Goal: Information Seeking & Learning: Learn about a topic

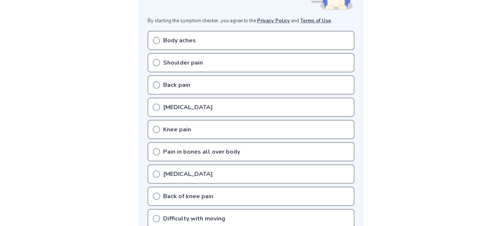
scroll to position [139, 0]
click at [211, 37] on div "Body aches" at bounding box center [250, 39] width 207 height 19
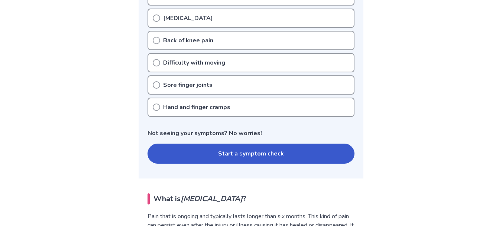
scroll to position [294, 0]
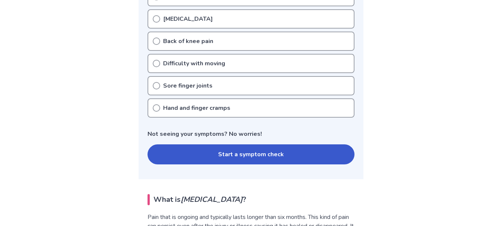
click at [152, 17] on div "[MEDICAL_DATA]" at bounding box center [250, 18] width 207 height 19
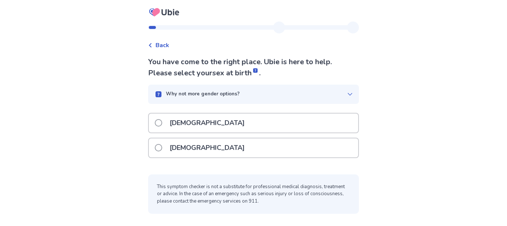
click at [149, 39] on div "Back You have come to the right place. Ubie is here to help. Please select your…" at bounding box center [253, 121] width 223 height 199
click at [151, 44] on icon at bounding box center [150, 45] width 3 height 4
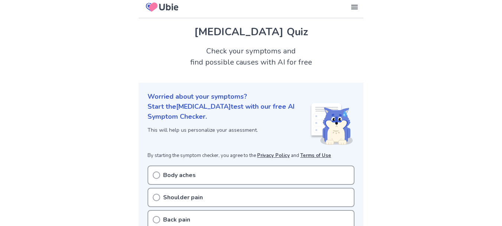
scroll to position [7, 0]
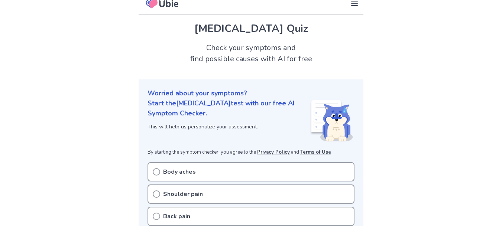
click at [187, 168] on p "Body aches" at bounding box center [179, 171] width 33 height 9
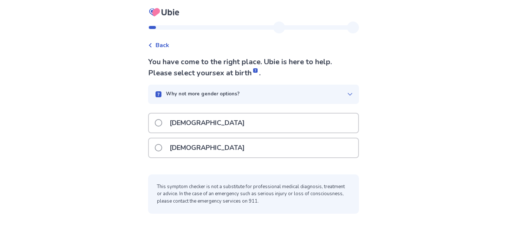
click at [201, 154] on p "[DEMOGRAPHIC_DATA]" at bounding box center [207, 147] width 84 height 19
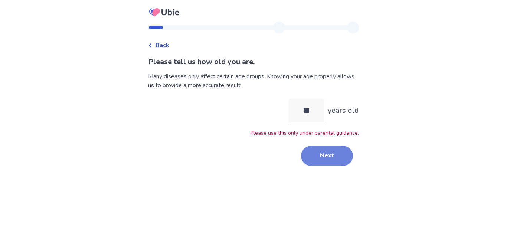
type input "**"
click at [306, 152] on button "Next" at bounding box center [327, 156] width 52 height 20
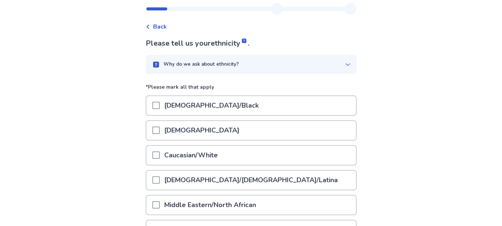
scroll to position [28, 0]
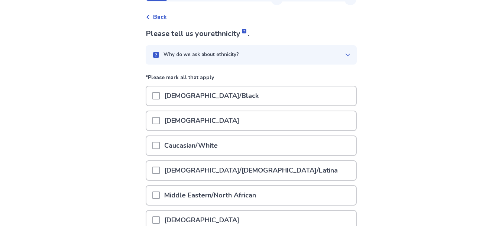
click at [232, 167] on p "[DEMOGRAPHIC_DATA]/[DEMOGRAPHIC_DATA]/Latina" at bounding box center [251, 170] width 182 height 19
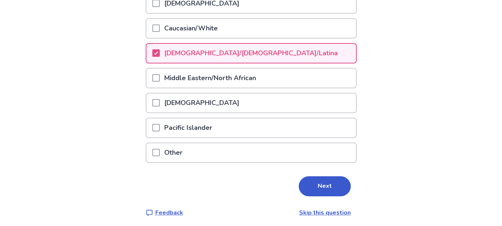
scroll to position [149, 0]
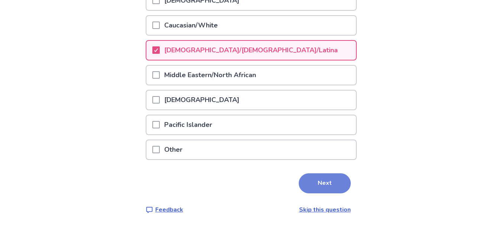
click at [310, 177] on button "Next" at bounding box center [325, 183] width 52 height 20
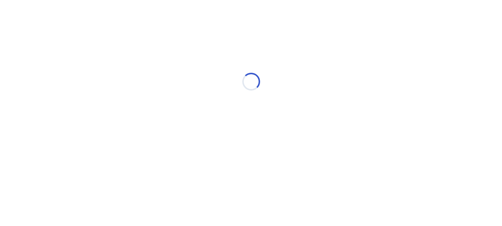
scroll to position [0, 0]
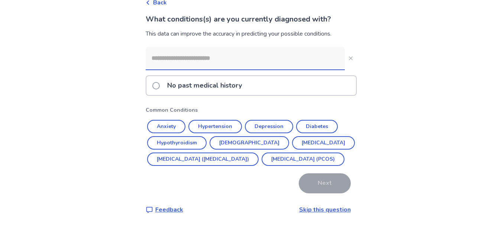
scroll to position [59, 0]
click at [319, 208] on link "Skip this question" at bounding box center [325, 210] width 52 height 8
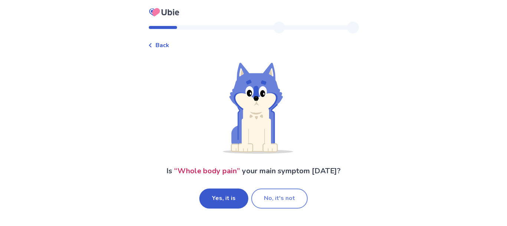
click at [276, 201] on button "No, it's not" at bounding box center [279, 199] width 56 height 20
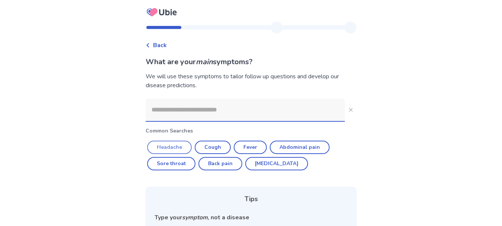
click at [169, 147] on button "Headache" at bounding box center [169, 147] width 45 height 13
type input "********"
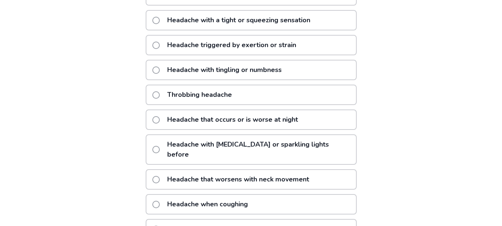
scroll to position [155, 0]
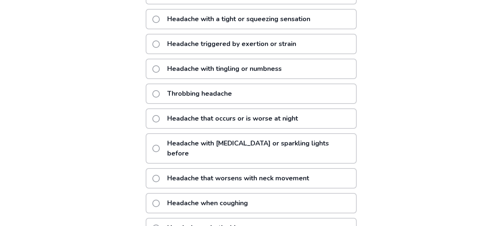
click at [160, 118] on span at bounding box center [155, 118] width 7 height 7
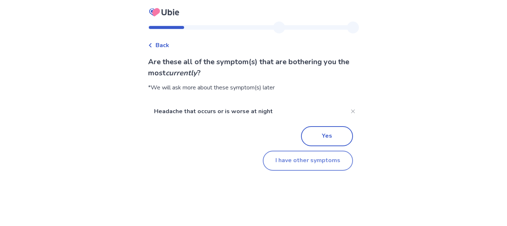
click at [276, 162] on button "I have other symptoms" at bounding box center [308, 161] width 90 height 20
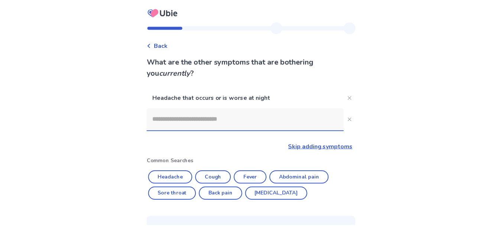
scroll to position [129, 0]
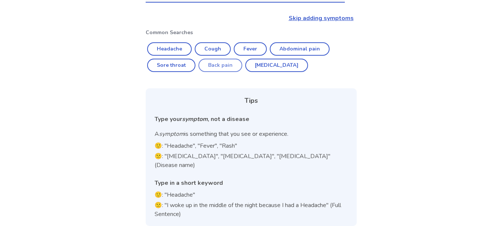
click at [224, 65] on button "Back pain" at bounding box center [220, 65] width 44 height 13
type input "*********"
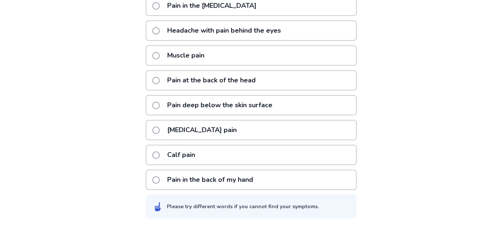
scroll to position [225, 0]
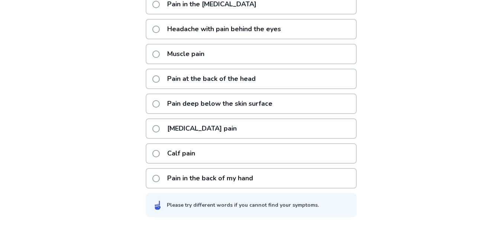
drag, startPoint x: 162, startPoint y: 174, endPoint x: 167, endPoint y: 62, distance: 111.5
click at [162, 84] on div "Back pain or discomfort Pain on pressing the back Pain in the [MEDICAL_DATA] He…" at bounding box center [251, 66] width 211 height 244
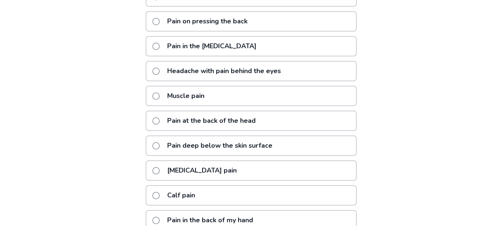
scroll to position [183, 0]
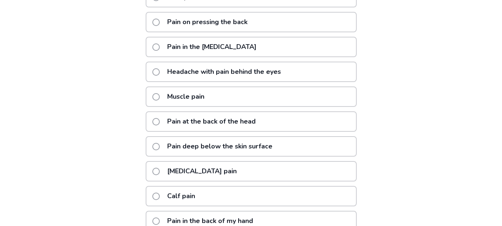
click at [217, 29] on p "Pain on pressing the back" at bounding box center [207, 22] width 89 height 19
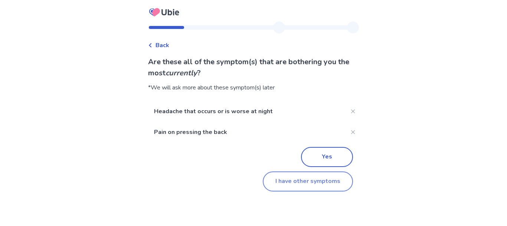
click at [277, 182] on button "I have other symptoms" at bounding box center [308, 182] width 90 height 20
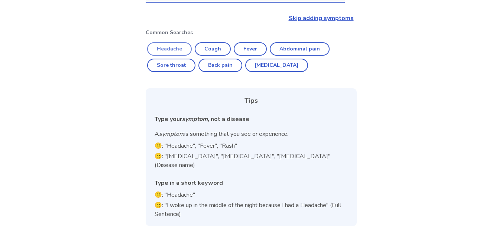
click at [183, 48] on button "Headache" at bounding box center [169, 48] width 45 height 13
type input "********"
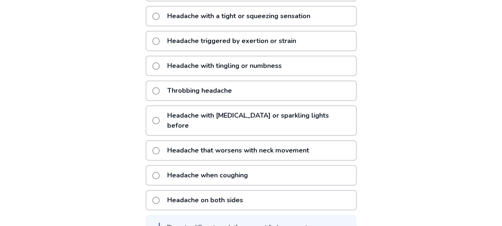
scroll to position [221, 0]
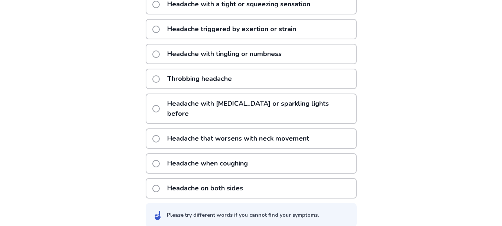
click at [275, 103] on p "Headache with [MEDICAL_DATA] or sparkling lights before" at bounding box center [259, 108] width 193 height 29
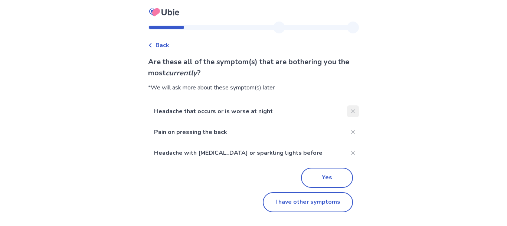
click at [347, 107] on button "Close" at bounding box center [353, 111] width 12 height 12
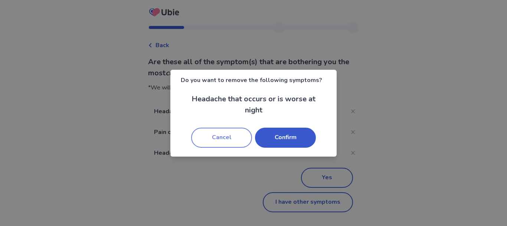
click at [232, 136] on button "Cancel" at bounding box center [221, 138] width 61 height 20
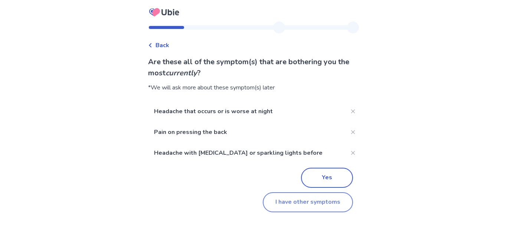
click at [291, 197] on button "I have other symptoms" at bounding box center [308, 202] width 90 height 20
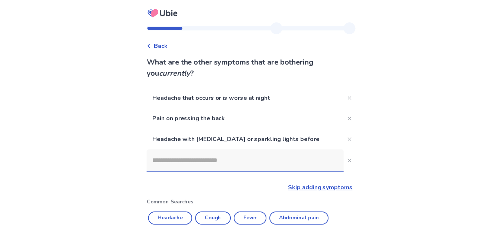
scroll to position [170, 0]
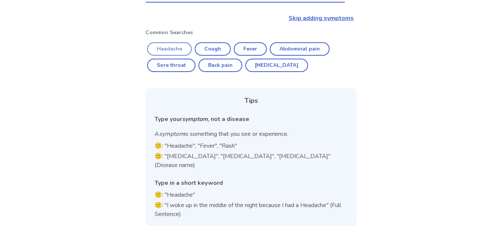
click at [185, 46] on button "Headache" at bounding box center [169, 48] width 45 height 13
type input "********"
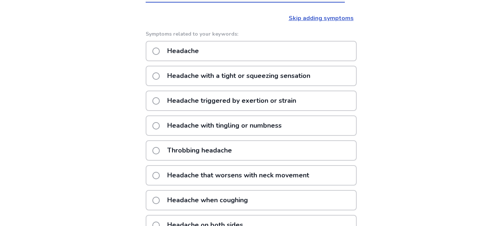
scroll to position [186, 0]
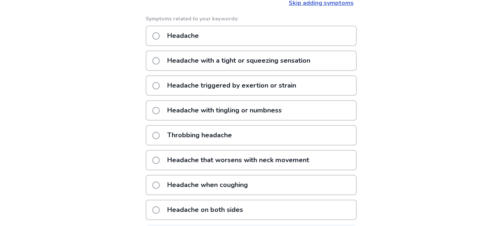
click at [289, 137] on div "Throbbing headache" at bounding box center [251, 135] width 211 height 20
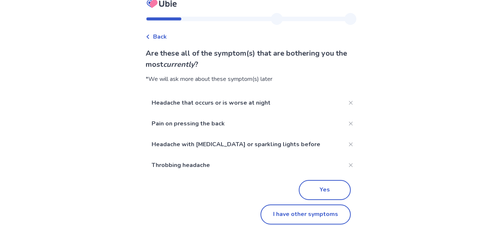
scroll to position [16, 0]
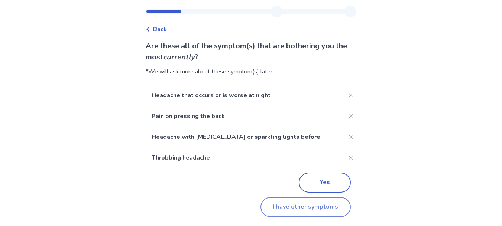
click at [290, 205] on button "I have other symptoms" at bounding box center [305, 207] width 90 height 20
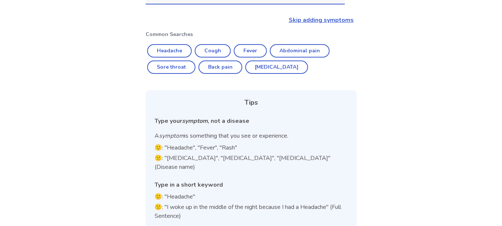
scroll to position [191, 0]
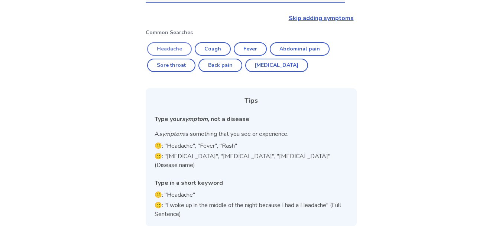
click at [186, 43] on div "Headache that occurs or is worse at night Pain on pressing the back Headache wi…" at bounding box center [251, 61] width 211 height 330
click at [186, 43] on button "Headache" at bounding box center [169, 48] width 45 height 13
type input "********"
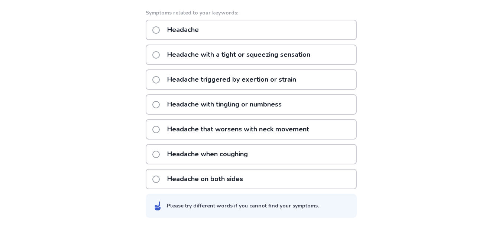
scroll to position [213, 0]
click at [238, 173] on p "Headache on both sides" at bounding box center [205, 178] width 85 height 19
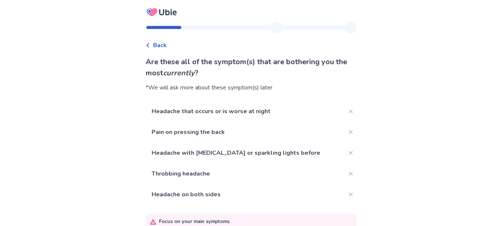
scroll to position [53, 0]
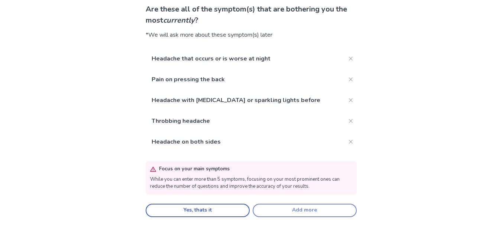
click at [308, 208] on button "Add more" at bounding box center [304, 210] width 104 height 13
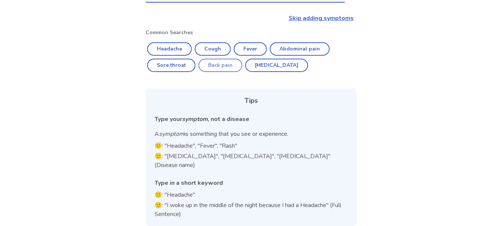
click at [221, 63] on button "Back pain" at bounding box center [220, 65] width 44 height 13
type input "*********"
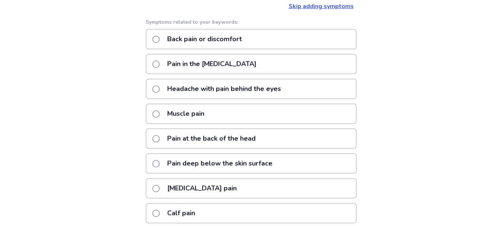
scroll to position [221, 0]
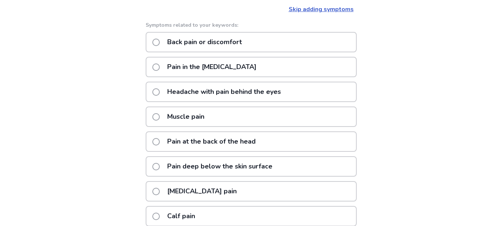
click at [241, 187] on div "[MEDICAL_DATA] pain" at bounding box center [251, 191] width 211 height 20
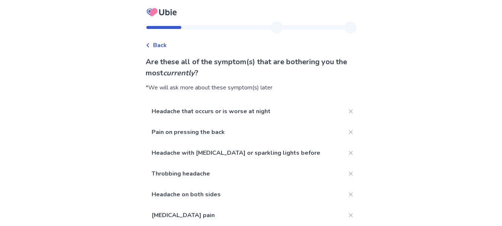
scroll to position [74, 0]
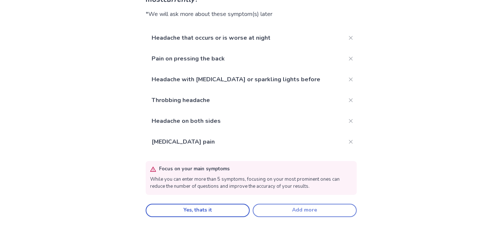
click at [277, 205] on button "Add more" at bounding box center [304, 210] width 104 height 13
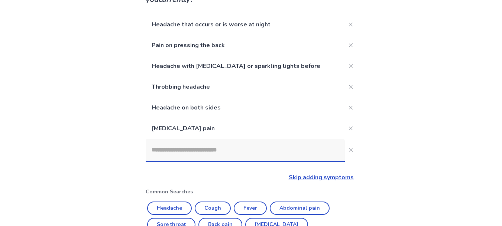
scroll to position [221, 0]
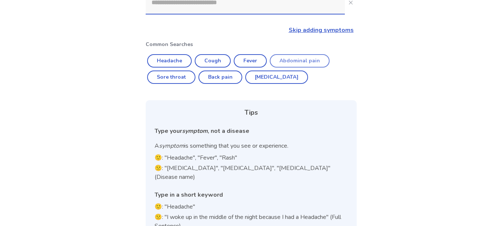
click at [297, 63] on button "Abdominal pain" at bounding box center [300, 60] width 60 height 13
type input "**********"
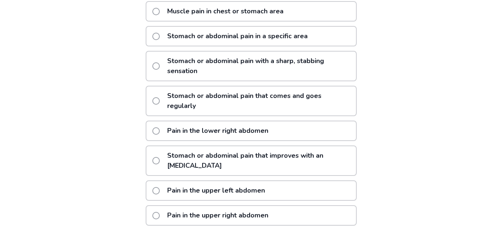
scroll to position [321, 0]
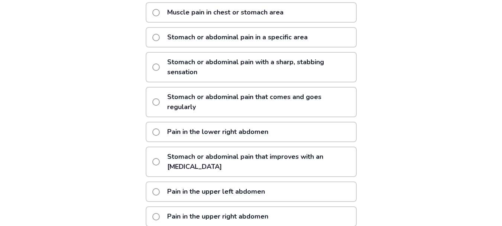
click at [282, 65] on p "Stomach or abdominal pain with a sharp, stabbing sensation" at bounding box center [259, 67] width 193 height 29
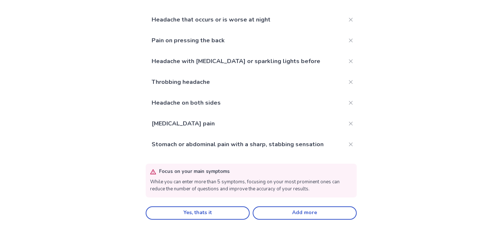
scroll to position [94, 0]
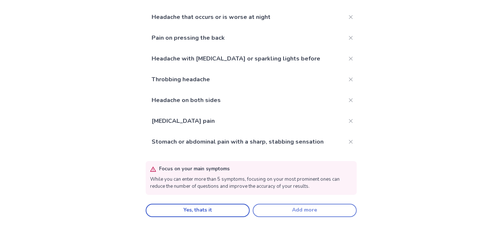
click at [291, 205] on button "Add more" at bounding box center [304, 210] width 104 height 13
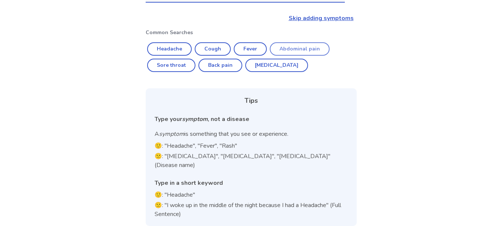
click at [287, 45] on button "Abdominal pain" at bounding box center [300, 48] width 60 height 13
type input "**********"
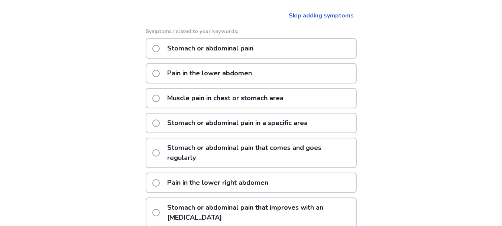
scroll to position [257, 0]
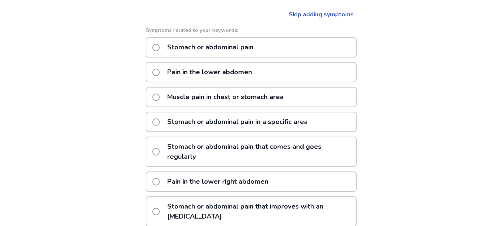
click at [294, 91] on div "Muscle pain in chest or stomach area" at bounding box center [251, 97] width 211 height 20
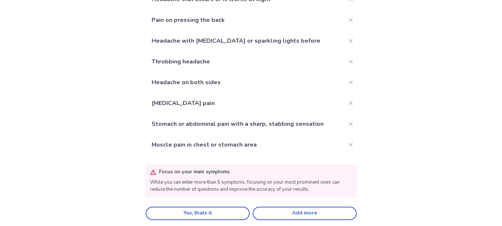
scroll to position [115, 0]
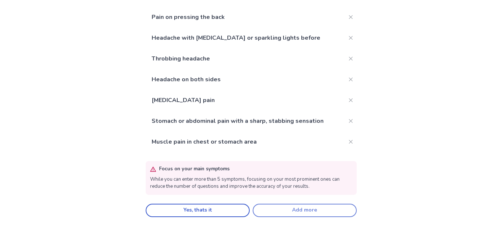
click at [296, 206] on button "Add more" at bounding box center [304, 210] width 104 height 13
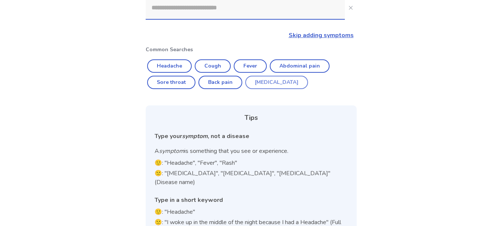
click at [275, 80] on button "[MEDICAL_DATA]" at bounding box center [276, 82] width 63 height 13
type input "********"
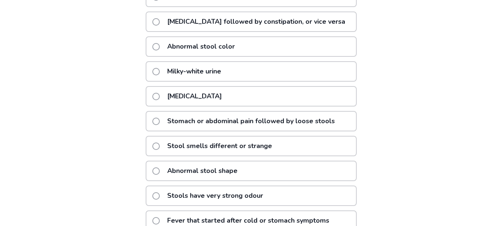
scroll to position [315, 0]
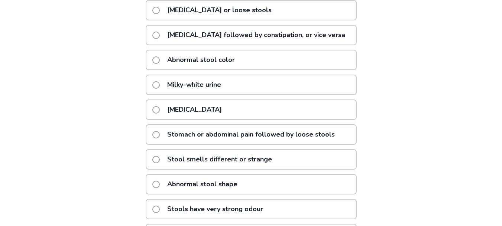
click at [275, 106] on div "[MEDICAL_DATA]" at bounding box center [251, 110] width 211 height 20
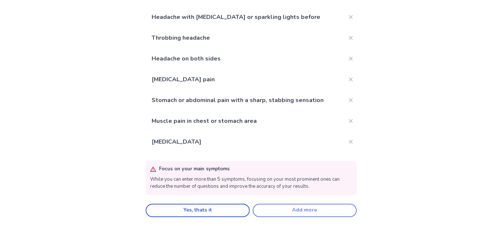
click at [313, 204] on button "Add more" at bounding box center [304, 210] width 104 height 13
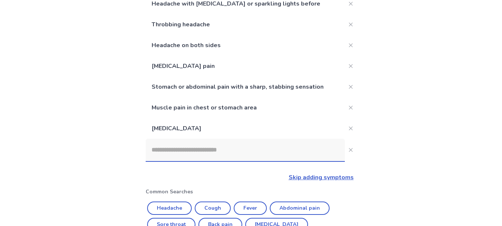
scroll to position [295, 0]
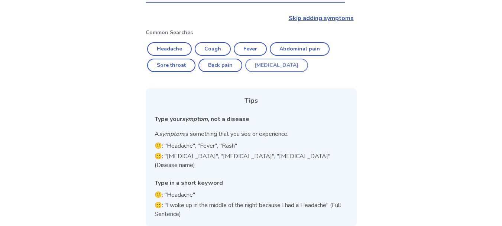
click at [279, 61] on button "[MEDICAL_DATA]" at bounding box center [276, 65] width 63 height 13
type input "********"
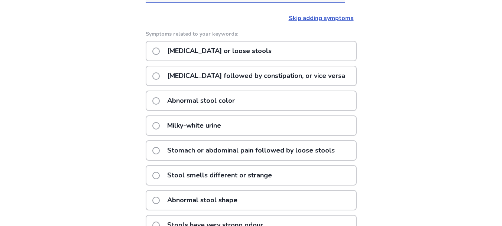
click at [304, 78] on p "[MEDICAL_DATA] followed by constipation, or vice versa" at bounding box center [256, 75] width 187 height 19
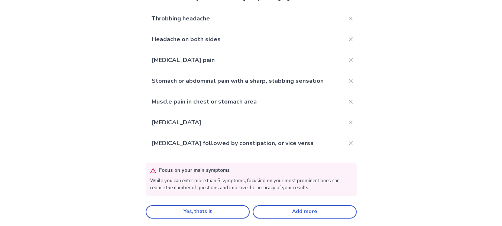
scroll to position [157, 0]
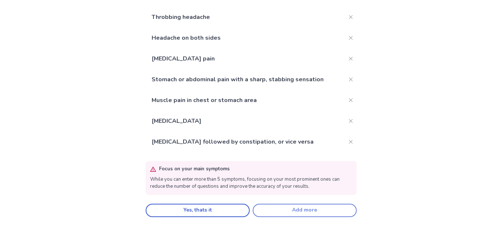
click at [285, 206] on button "Add more" at bounding box center [304, 210] width 104 height 13
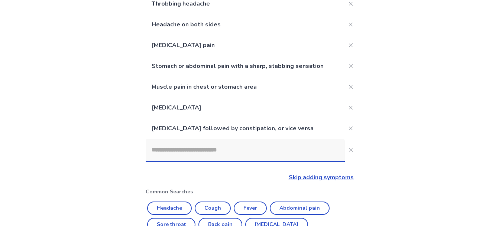
scroll to position [295, 0]
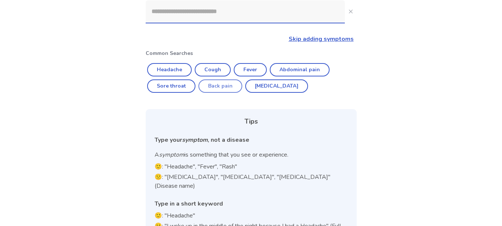
click at [234, 80] on button "Back pain" at bounding box center [220, 85] width 44 height 13
type input "*********"
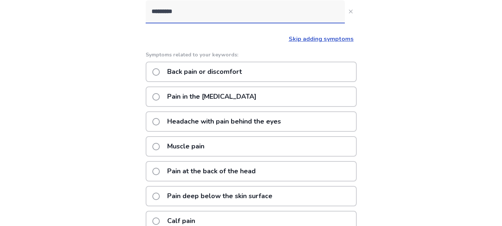
click at [251, 145] on div "Muscle pain" at bounding box center [251, 146] width 211 height 20
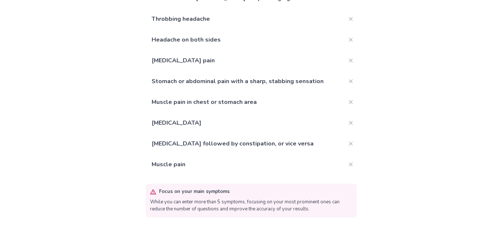
scroll to position [177, 0]
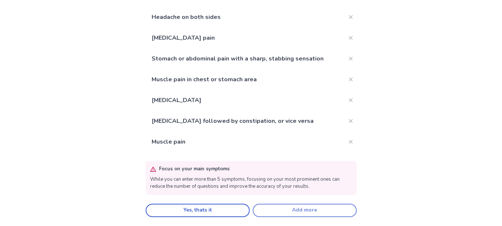
click at [273, 208] on button "Add more" at bounding box center [304, 210] width 104 height 13
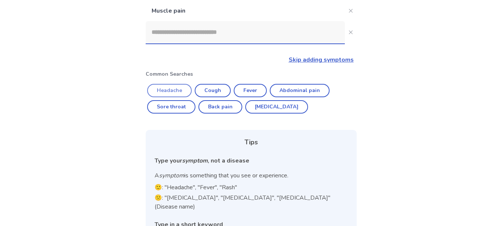
click at [185, 89] on button "Headache" at bounding box center [169, 90] width 45 height 13
type input "********"
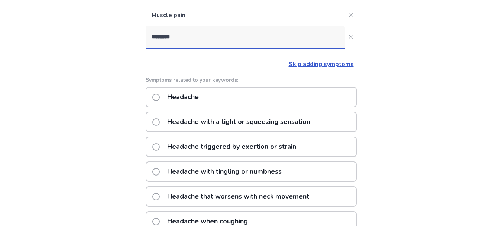
scroll to position [295, 0]
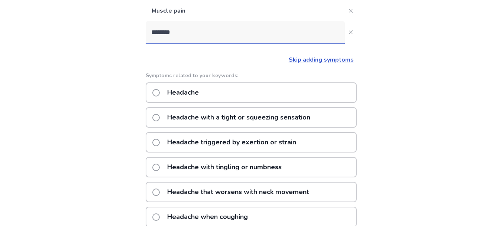
click at [230, 115] on p "Headache with a tight or squeezing sensation" at bounding box center [239, 117] width 152 height 19
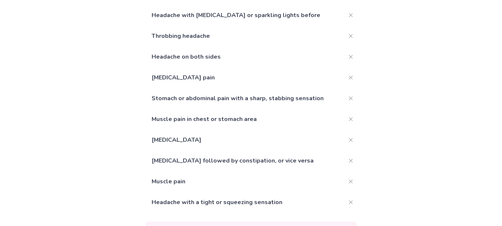
scroll to position [198, 0]
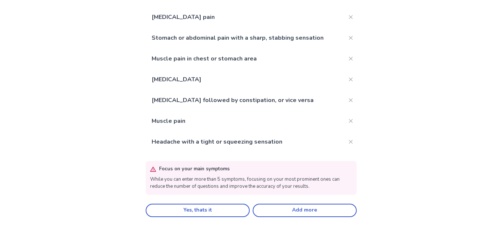
click at [265, 203] on div "Focus on your main symptoms While you can enter more than 5 symptoms, focusing …" at bounding box center [251, 189] width 211 height 56
click at [271, 215] on button "Add more" at bounding box center [304, 210] width 104 height 13
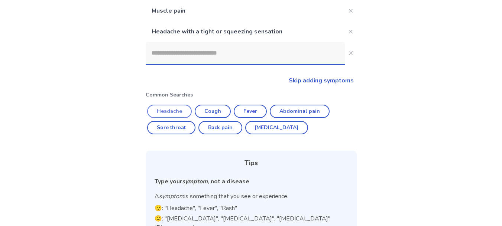
click at [179, 110] on button "Headache" at bounding box center [169, 111] width 45 height 13
type input "********"
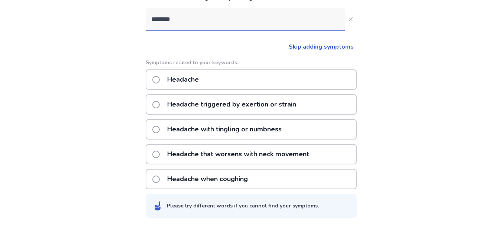
scroll to position [330, 0]
click at [290, 71] on div "Headache" at bounding box center [251, 79] width 211 height 20
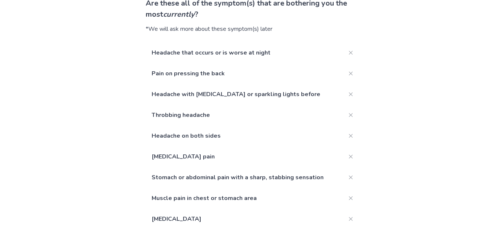
scroll to position [219, 0]
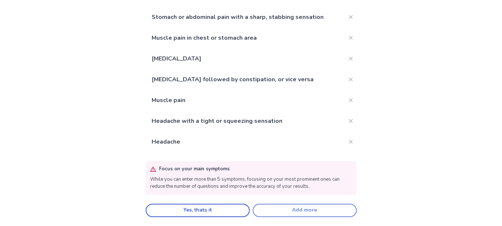
click at [272, 205] on button "Add more" at bounding box center [304, 210] width 104 height 13
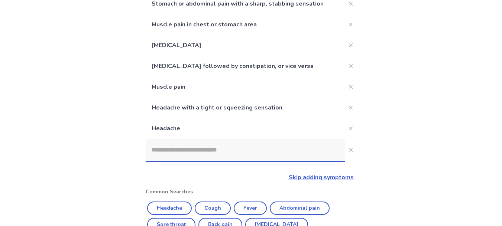
scroll to position [330, 0]
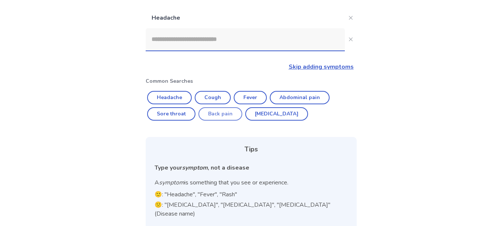
click at [221, 110] on button "Back pain" at bounding box center [220, 113] width 44 height 13
type input "*********"
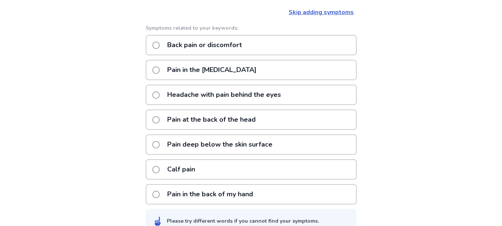
scroll to position [387, 0]
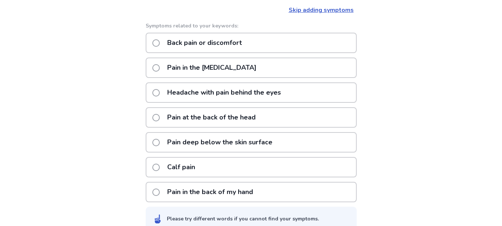
click at [264, 117] on div "Pain at the back of the head" at bounding box center [251, 117] width 211 height 20
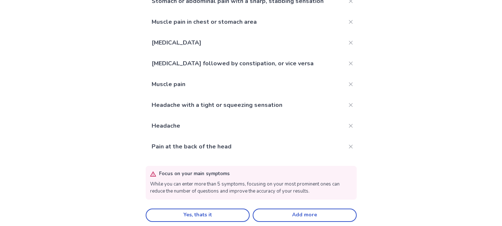
scroll to position [240, 0]
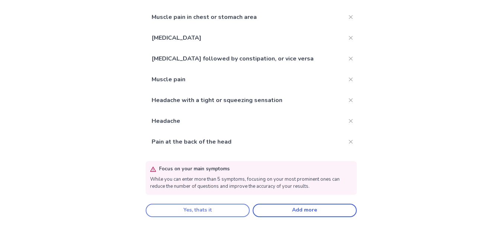
click at [241, 209] on button "Yes, thats it" at bounding box center [198, 210] width 104 height 13
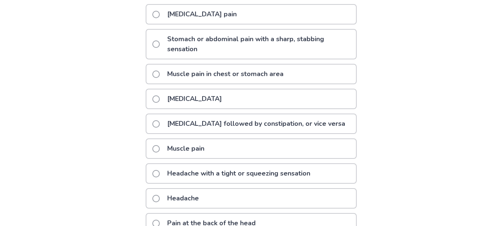
scroll to position [218, 0]
click at [235, 66] on p "Muscle pain in chest or stomach area" at bounding box center [225, 74] width 125 height 19
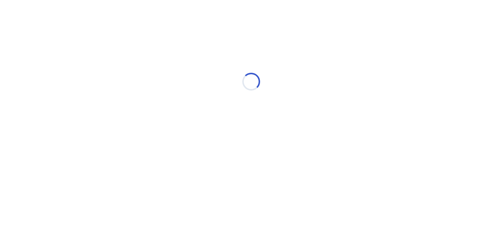
scroll to position [0, 0]
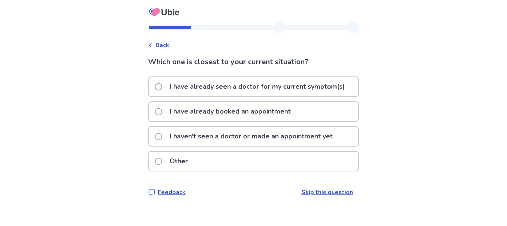
click at [257, 136] on p "I haven't seen a doctor or made an appointment yet" at bounding box center [251, 136] width 172 height 19
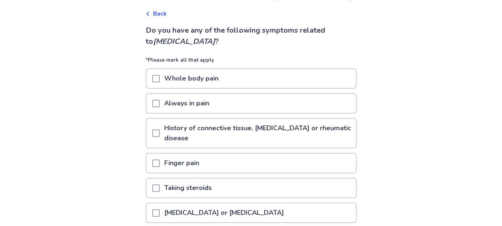
scroll to position [33, 0]
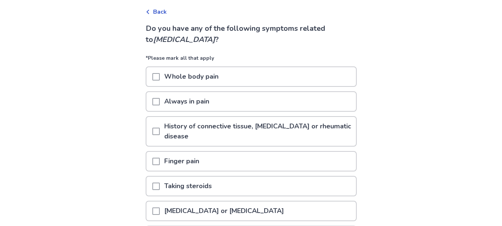
click at [157, 78] on span at bounding box center [155, 76] width 7 height 7
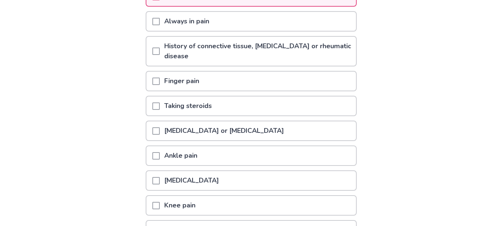
scroll to position [121, 0]
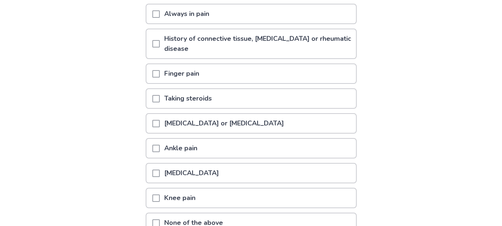
click at [158, 122] on span at bounding box center [155, 123] width 7 height 7
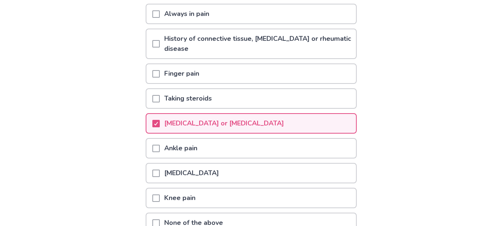
click at [160, 172] on span at bounding box center [155, 173] width 7 height 7
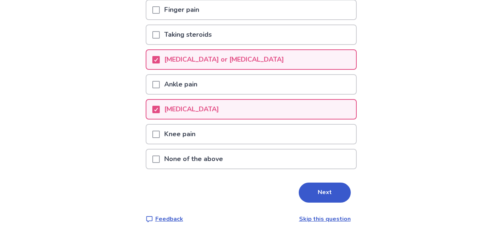
scroll to position [194, 0]
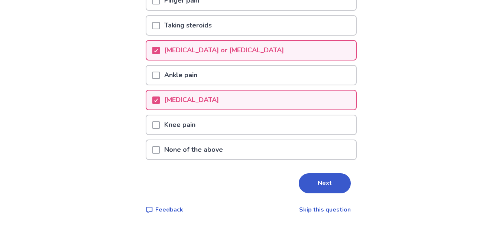
click at [159, 74] on span at bounding box center [155, 75] width 7 height 7
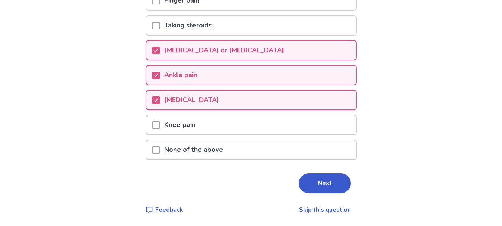
scroll to position [0, 0]
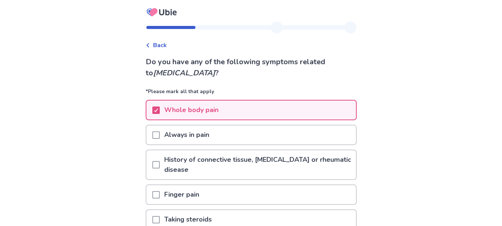
drag, startPoint x: 165, startPoint y: 135, endPoint x: 162, endPoint y: 134, distance: 3.8
click at [162, 134] on div "Always in pain" at bounding box center [250, 134] width 209 height 19
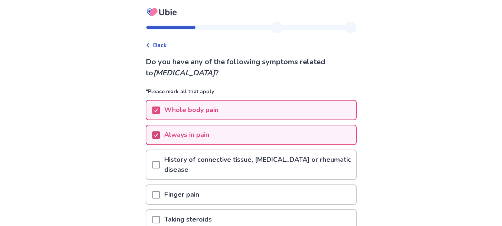
click at [157, 134] on polyline at bounding box center [155, 135] width 3 height 3
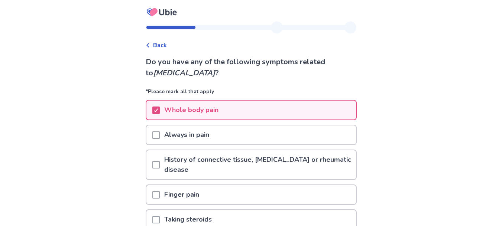
click at [160, 134] on span at bounding box center [155, 134] width 7 height 7
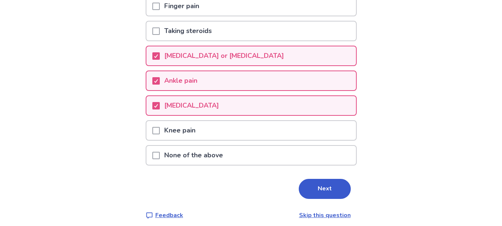
scroll to position [194, 0]
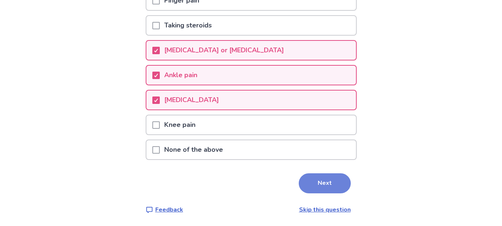
click at [304, 178] on button "Next" at bounding box center [325, 183] width 52 height 20
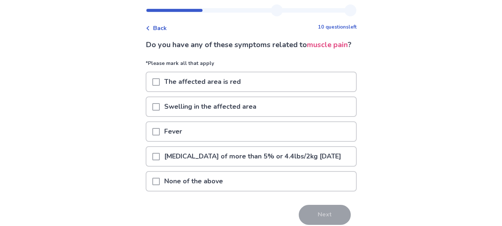
scroll to position [39, 0]
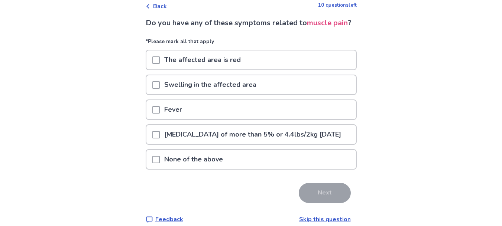
click at [209, 169] on p "None of the above" at bounding box center [194, 159] width 68 height 19
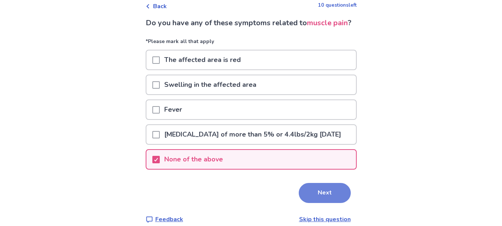
click at [313, 203] on button "Next" at bounding box center [325, 193] width 52 height 20
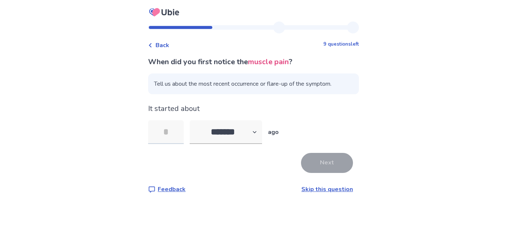
click at [179, 137] on input "tel" at bounding box center [166, 132] width 36 height 24
select select "*"
click at [194, 120] on select "******* ****** ******* ******** *******" at bounding box center [226, 132] width 72 height 24
click at [183, 134] on input "tel" at bounding box center [166, 132] width 36 height 24
type input "*"
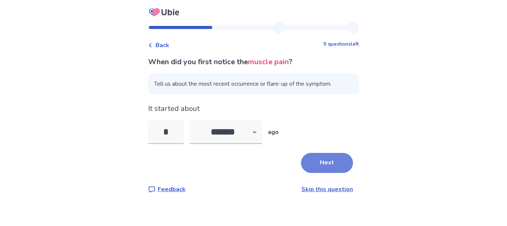
click at [337, 162] on button "Next" at bounding box center [327, 163] width 52 height 20
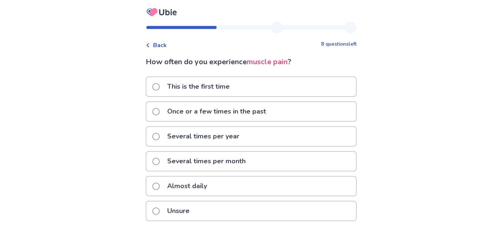
click at [283, 177] on div "Almost daily" at bounding box center [250, 186] width 209 height 19
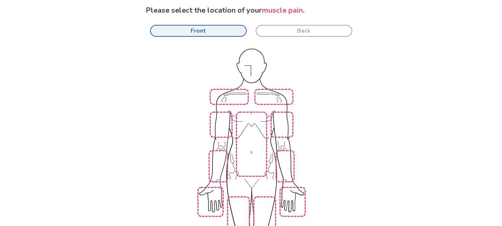
scroll to position [52, 0]
click at [232, 89] on img at bounding box center [348, 182] width 422 height 286
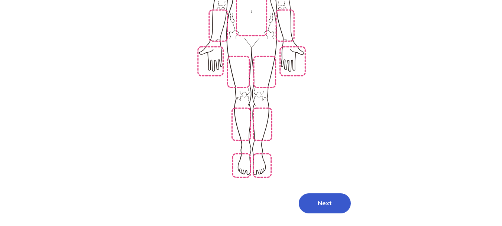
scroll to position [200, 0]
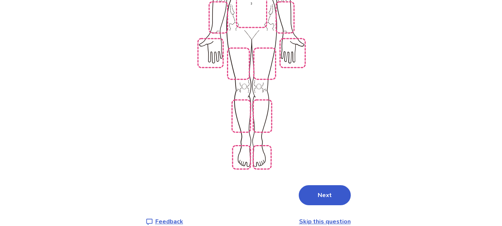
click at [244, 102] on img at bounding box center [348, 34] width 422 height 286
click at [262, 104] on img at bounding box center [348, 34] width 422 height 286
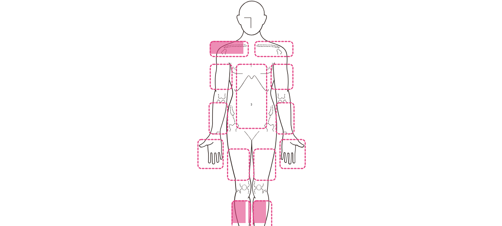
scroll to position [85, 0]
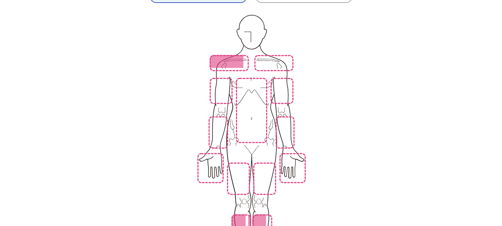
click at [245, 86] on img at bounding box center [348, 149] width 422 height 286
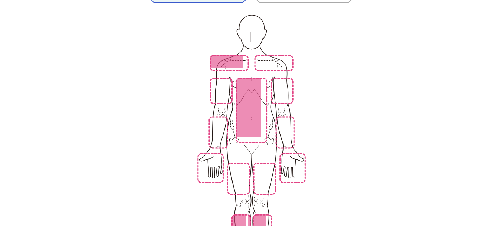
click at [219, 123] on img at bounding box center [348, 149] width 422 height 286
click at [282, 89] on img at bounding box center [348, 149] width 422 height 286
click at [273, 79] on img at bounding box center [348, 149] width 422 height 286
click at [225, 80] on img at bounding box center [348, 149] width 422 height 286
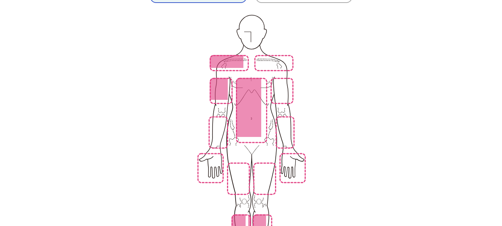
click at [276, 57] on img at bounding box center [348, 149] width 422 height 286
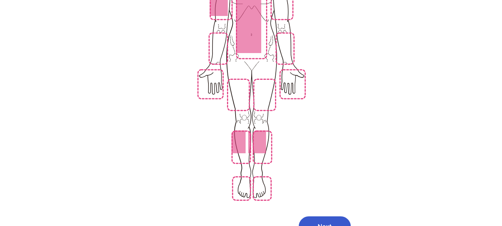
scroll to position [200, 0]
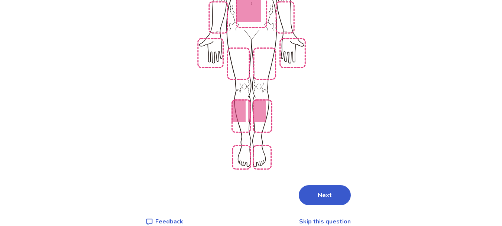
click at [266, 78] on img at bounding box center [348, 34] width 422 height 286
click at [259, 73] on img at bounding box center [348, 34] width 422 height 286
click at [261, 55] on img at bounding box center [348, 34] width 422 height 286
click at [239, 53] on img at bounding box center [348, 34] width 422 height 286
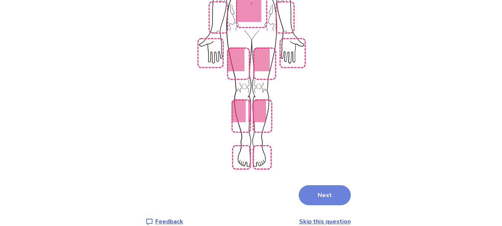
click at [311, 185] on button "Next" at bounding box center [325, 195] width 52 height 20
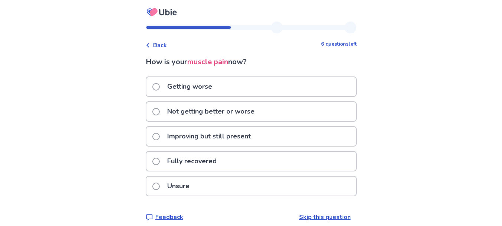
click at [279, 111] on div "Not getting better or worse" at bounding box center [250, 111] width 209 height 19
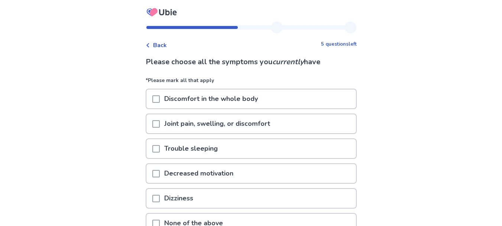
click at [160, 146] on span at bounding box center [155, 148] width 7 height 7
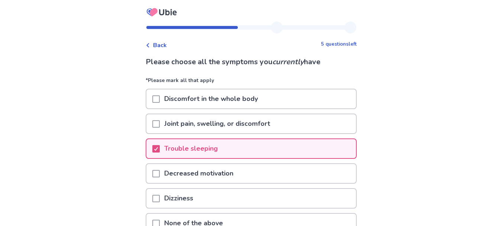
drag, startPoint x: 162, startPoint y: 170, endPoint x: 163, endPoint y: 196, distance: 26.7
click at [163, 196] on div "*Please mark all that apply Discomfort in the whole body Joint pain, swelling, …" at bounding box center [251, 157] width 211 height 162
drag, startPoint x: 163, startPoint y: 196, endPoint x: 159, endPoint y: 173, distance: 24.1
click at [159, 173] on div "*Please mark all that apply Discomfort in the whole body Joint pain, swelling, …" at bounding box center [251, 157] width 211 height 162
click at [159, 173] on span at bounding box center [155, 173] width 7 height 7
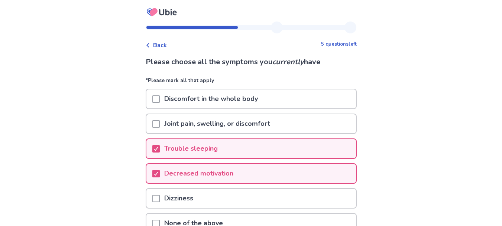
click at [160, 196] on span at bounding box center [155, 198] width 7 height 7
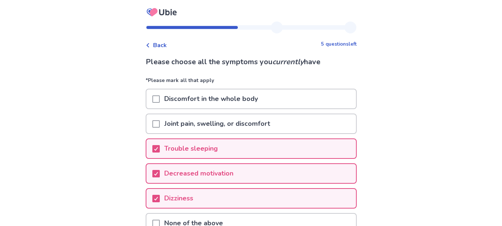
click at [159, 100] on span at bounding box center [155, 98] width 7 height 7
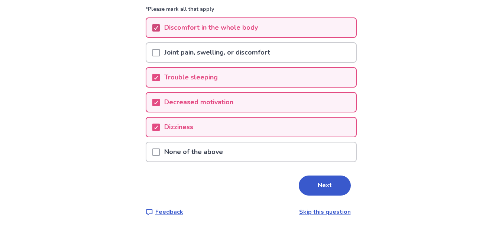
scroll to position [74, 0]
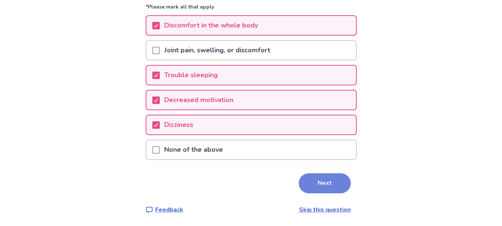
click at [309, 184] on button "Next" at bounding box center [325, 183] width 52 height 20
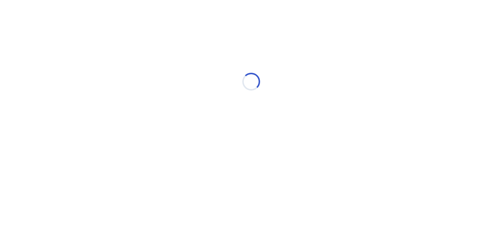
scroll to position [0, 0]
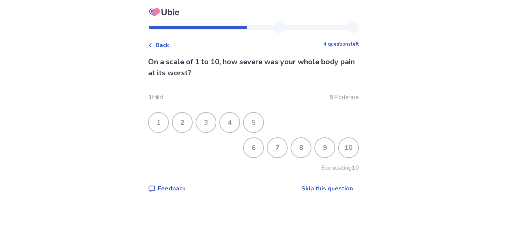
click at [323, 143] on div "9" at bounding box center [324, 147] width 19 height 19
click at [301, 141] on div "8" at bounding box center [300, 147] width 19 height 19
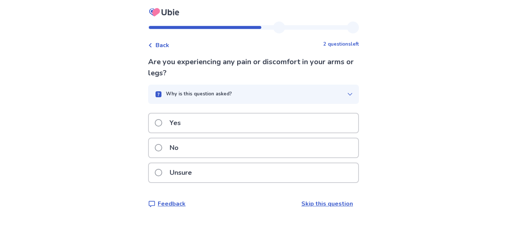
click at [305, 165] on div "Unsure" at bounding box center [253, 172] width 209 height 19
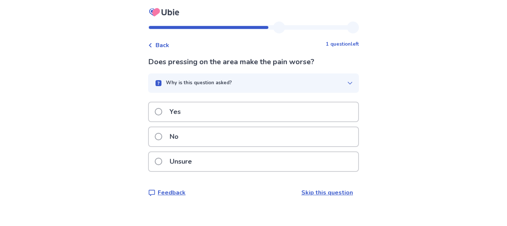
click at [290, 166] on div "Unsure" at bounding box center [253, 161] width 209 height 19
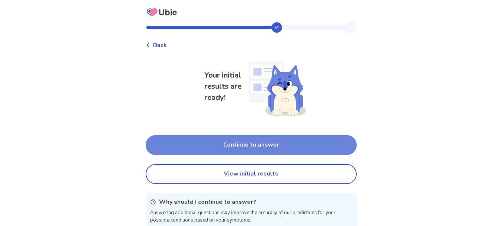
click at [296, 143] on button "Continue to answer" at bounding box center [251, 145] width 211 height 20
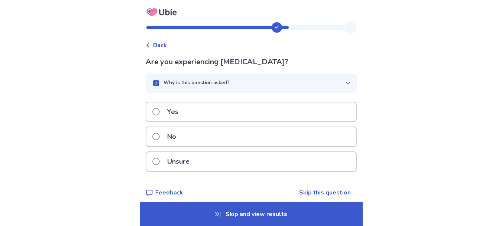
click at [256, 152] on div "Unsure" at bounding box center [250, 161] width 209 height 19
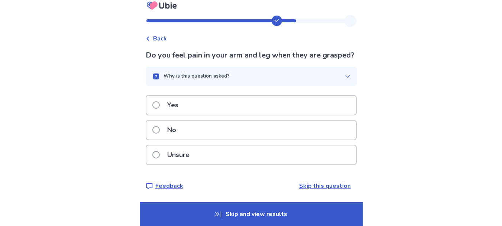
scroll to position [18, 0]
click at [163, 56] on p "Do you feel pain in your arm and leg when they are grasped?" at bounding box center [251, 55] width 211 height 11
click at [213, 148] on div "Unsure" at bounding box center [250, 155] width 209 height 19
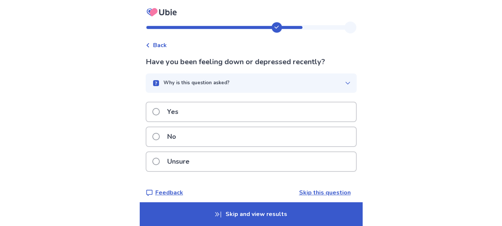
click at [212, 102] on div "Yes" at bounding box center [251, 112] width 211 height 20
click at [213, 106] on div "Yes" at bounding box center [250, 111] width 209 height 19
click at [218, 128] on div "No" at bounding box center [250, 136] width 209 height 19
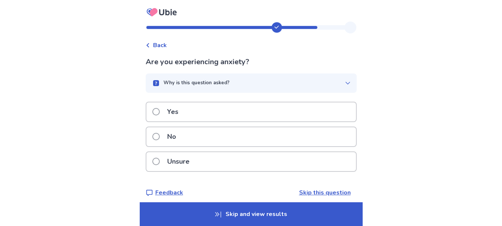
click at [157, 39] on div "Back" at bounding box center [251, 41] width 211 height 16
click at [159, 45] on span "Back" at bounding box center [160, 45] width 14 height 9
click at [216, 154] on div "Unsure" at bounding box center [250, 161] width 209 height 19
click at [216, 118] on div "Yes" at bounding box center [250, 111] width 209 height 19
click at [232, 156] on div "Unsure" at bounding box center [250, 161] width 209 height 19
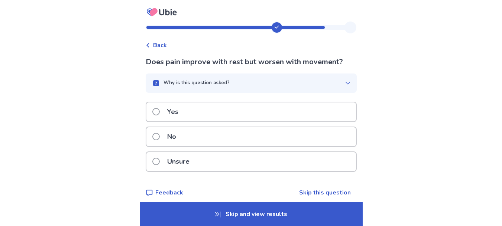
click at [230, 114] on div "Yes" at bounding box center [250, 111] width 209 height 19
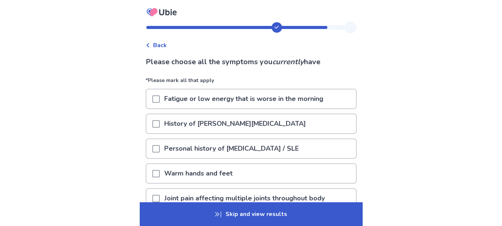
click at [160, 95] on span at bounding box center [155, 98] width 7 height 7
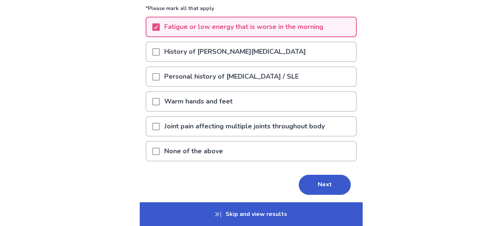
scroll to position [74, 0]
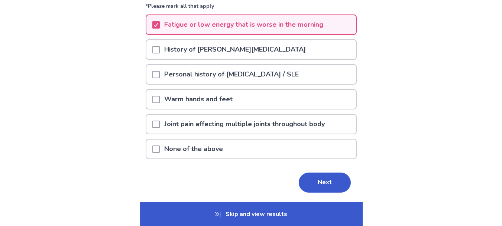
click at [156, 101] on div "Warm hands and feet" at bounding box center [250, 99] width 209 height 19
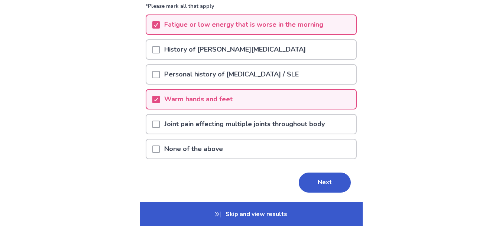
click at [160, 128] on span at bounding box center [155, 124] width 7 height 7
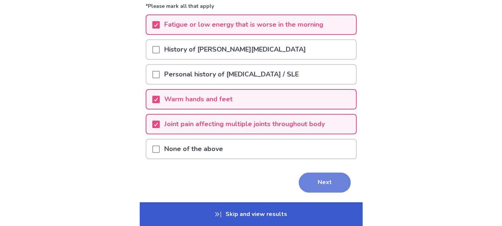
click at [307, 179] on button "Next" at bounding box center [325, 183] width 52 height 20
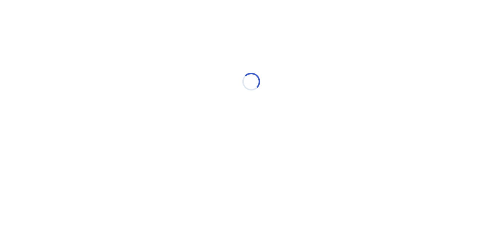
scroll to position [0, 0]
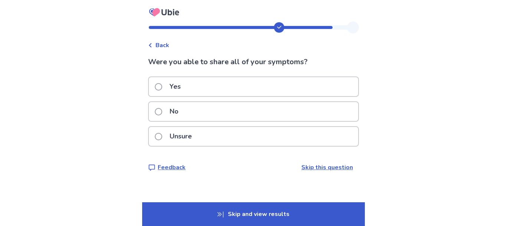
click at [200, 111] on div "No" at bounding box center [253, 111] width 209 height 19
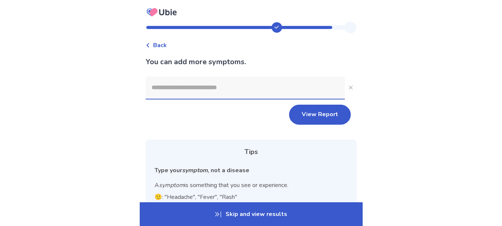
click at [157, 43] on span "Back" at bounding box center [160, 45] width 14 height 9
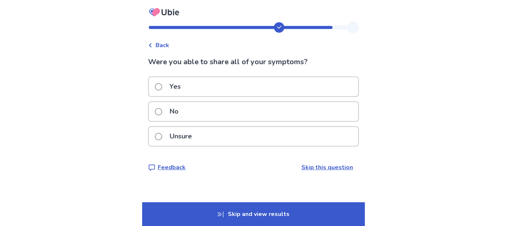
click at [231, 131] on div "Unsure" at bounding box center [253, 136] width 209 height 19
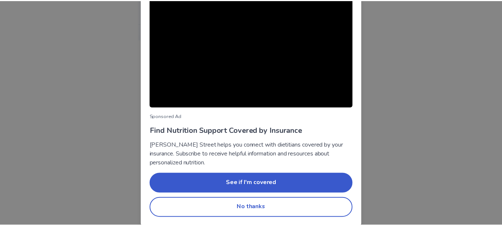
scroll to position [83, 0]
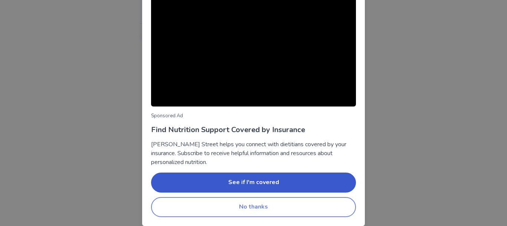
click at [292, 205] on button "No thanks" at bounding box center [253, 207] width 205 height 20
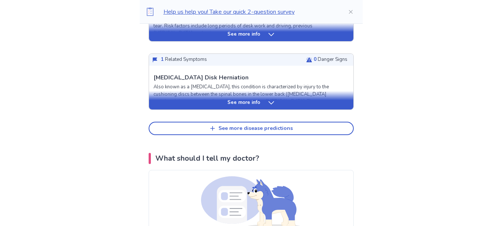
scroll to position [389, 0]
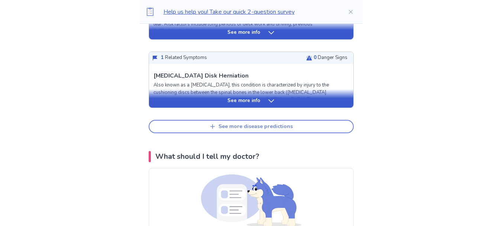
click at [269, 125] on div "See more disease predictions" at bounding box center [255, 127] width 74 height 6
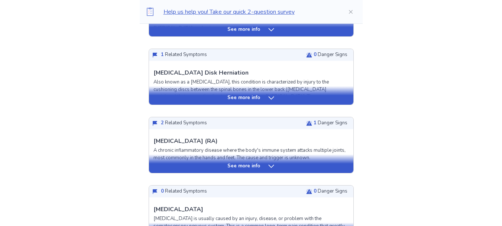
scroll to position [394, 0]
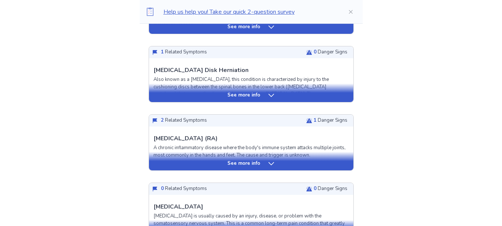
click at [279, 160] on div "See more info" at bounding box center [251, 163] width 204 height 7
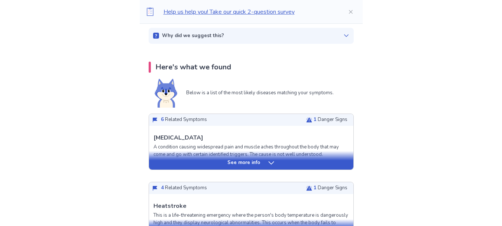
scroll to position [125, 0]
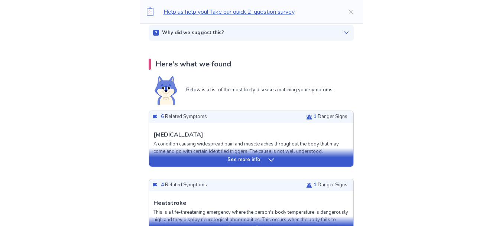
click at [284, 157] on div "See more info" at bounding box center [251, 159] width 204 height 7
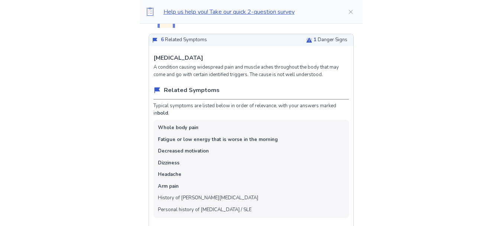
scroll to position [200, 0]
drag, startPoint x: 144, startPoint y: 123, endPoint x: 160, endPoint y: 126, distance: 16.8
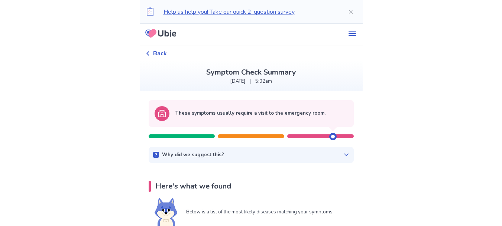
scroll to position [0, 0]
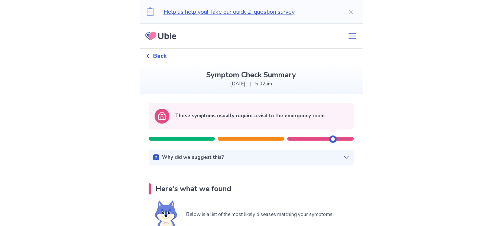
click at [310, 138] on div at bounding box center [320, 139] width 66 height 4
click at [336, 152] on div "Why did we suggest this? This suggestion is based on the severity level of a fe…" at bounding box center [251, 158] width 205 height 16
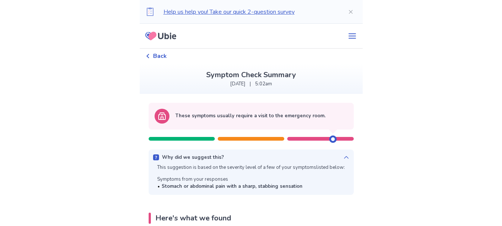
click at [336, 152] on div "Why did we suggest this? This suggestion is based on the severity level of a fe…" at bounding box center [251, 172] width 205 height 45
